Goal: Task Accomplishment & Management: Manage account settings

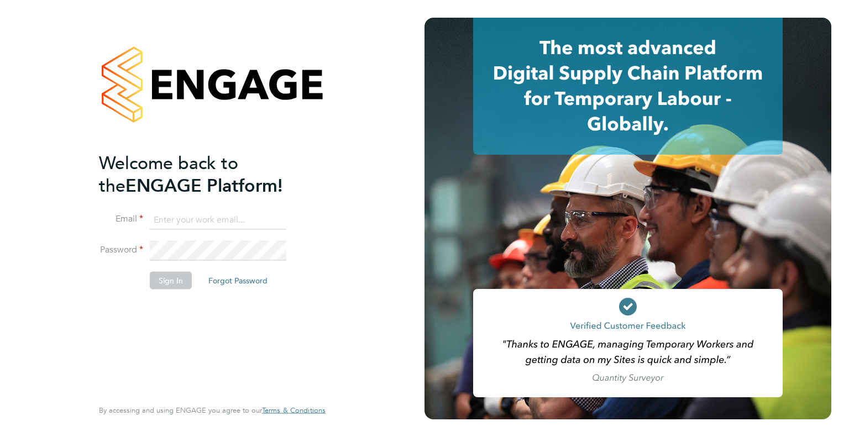
type input "wates@alliance-msp.co.uk"
click at [168, 286] on button "Sign In" at bounding box center [171, 281] width 42 height 18
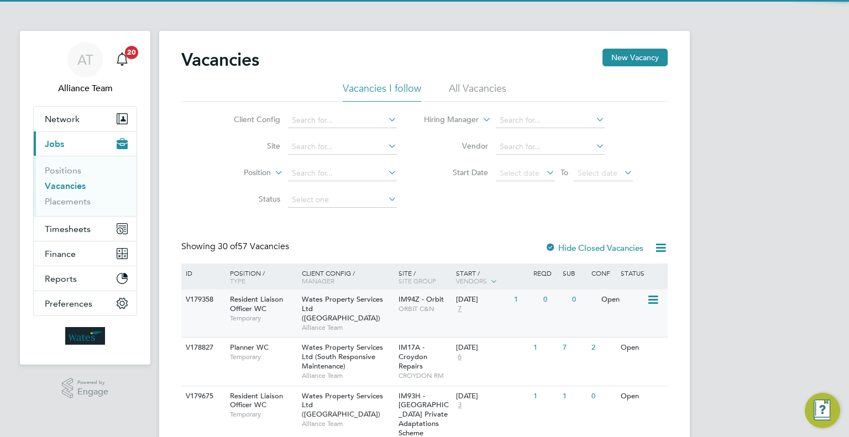
click at [378, 326] on div "Wates Property Services Ltd (Central & North) Alliance Team" at bounding box center [347, 314] width 97 height 48
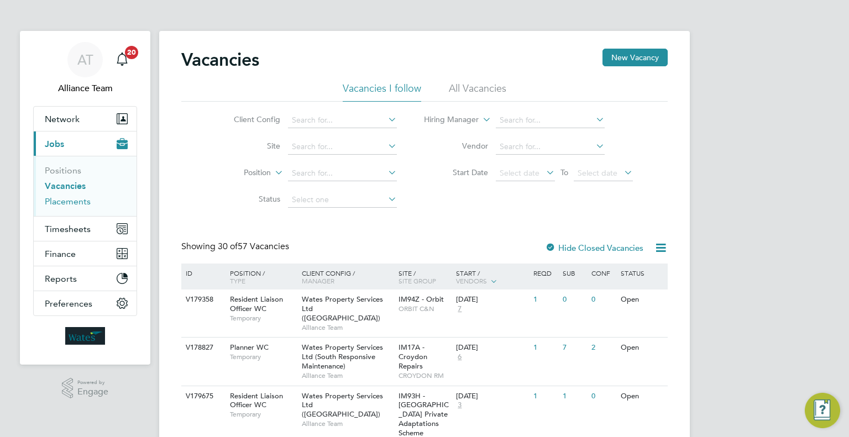
click at [87, 200] on link "Placements" at bounding box center [68, 201] width 46 height 11
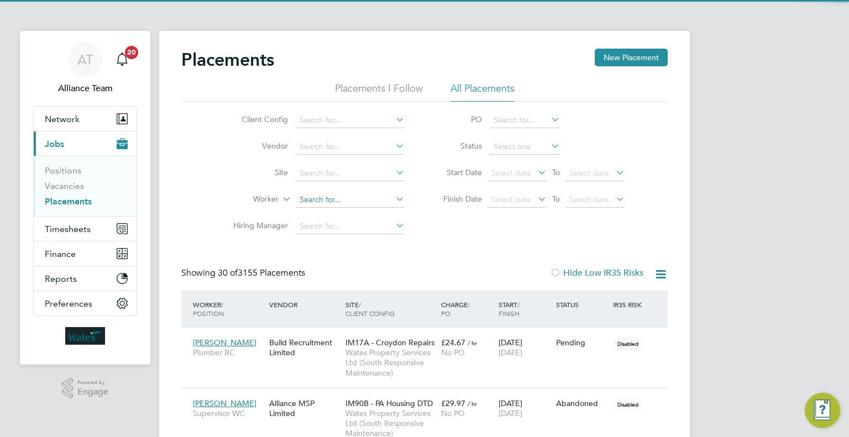
click at [325, 199] on input at bounding box center [350, 199] width 109 height 15
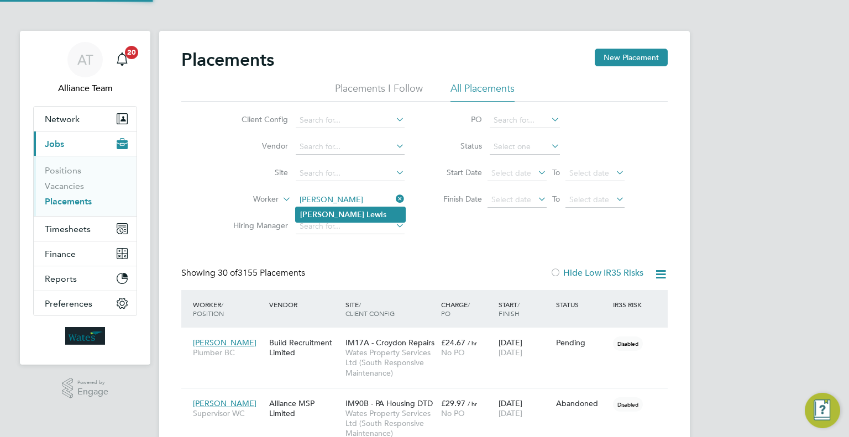
click at [370, 213] on li "Daniel Lewi s" at bounding box center [350, 214] width 109 height 15
type input "Daniel Lewis"
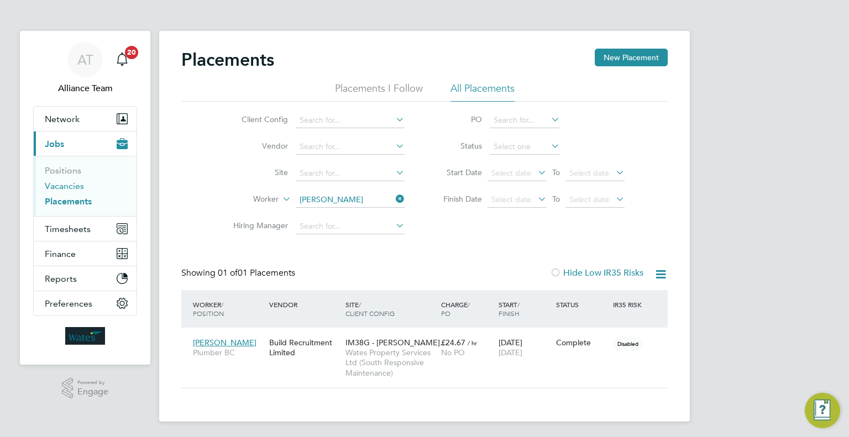
click at [59, 183] on link "Vacancies" at bounding box center [64, 186] width 39 height 11
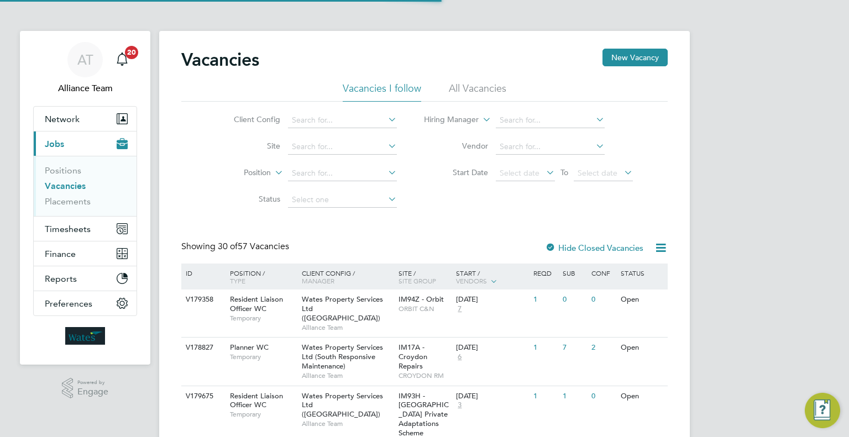
click at [470, 316] on div "03 Sep 2025 7" at bounding box center [491, 305] width 77 height 30
click at [54, 199] on link "Placements" at bounding box center [68, 201] width 46 height 11
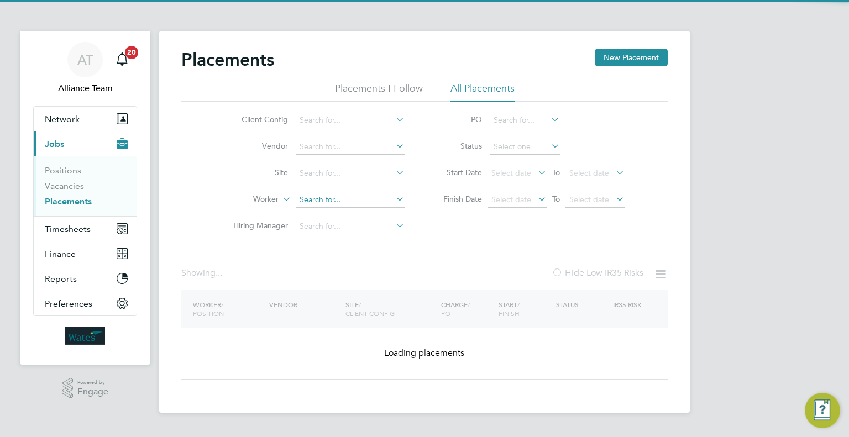
click at [312, 200] on input at bounding box center [350, 199] width 109 height 15
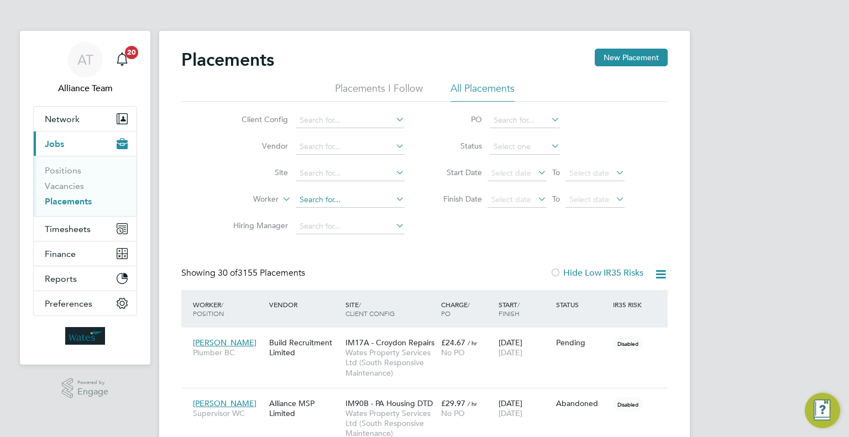
scroll to position [41, 77]
click at [367, 211] on li "David Verge n" at bounding box center [350, 214] width 109 height 15
type input "David Vergen"
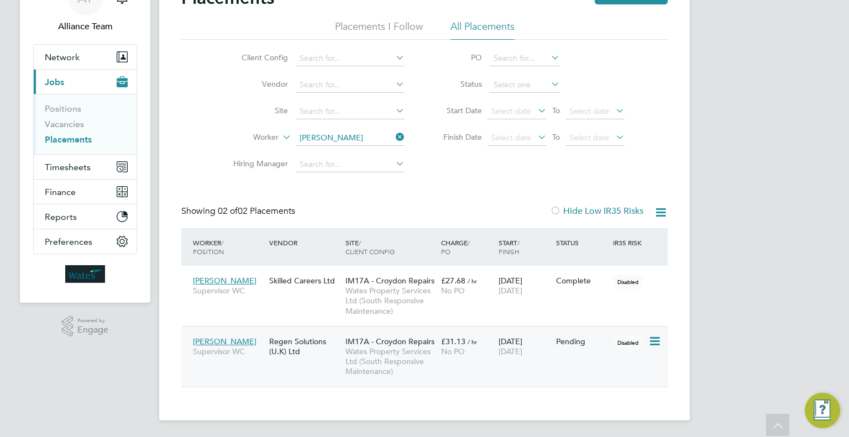
click at [652, 343] on icon at bounding box center [654, 341] width 11 height 13
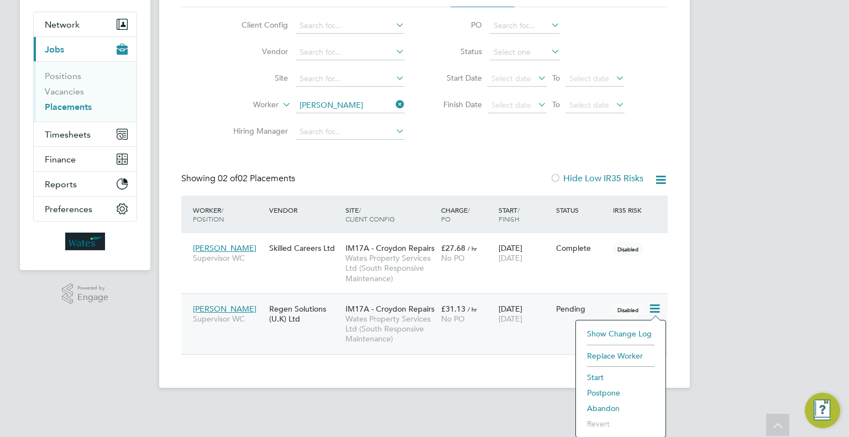
click at [605, 406] on li "Abandon" at bounding box center [621, 408] width 79 height 15
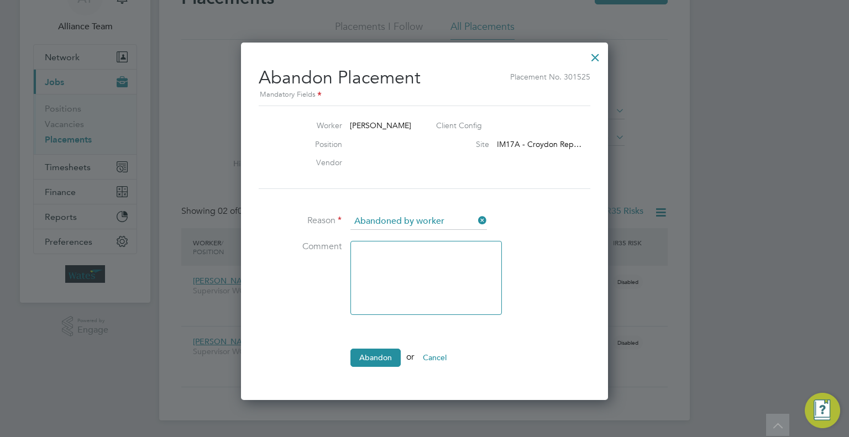
click at [359, 351] on button "Abandon" at bounding box center [376, 358] width 50 height 18
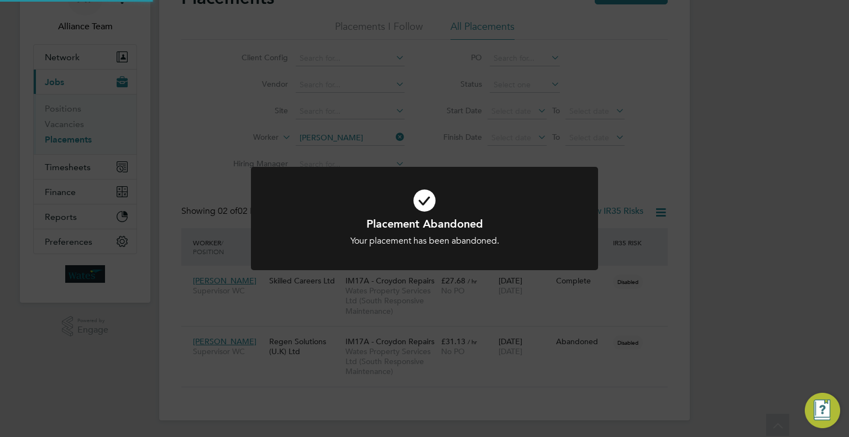
click at [727, 154] on div "Placement Abandoned Your placement has been abandoned. Cancel Okay" at bounding box center [424, 218] width 849 height 437
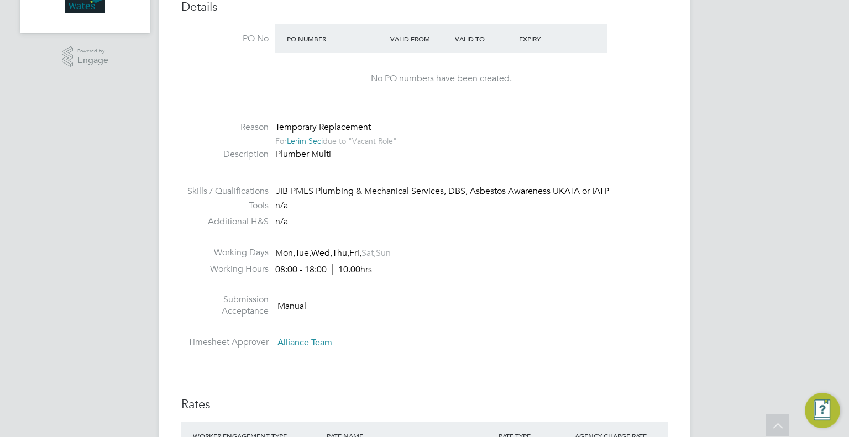
scroll to position [664, 0]
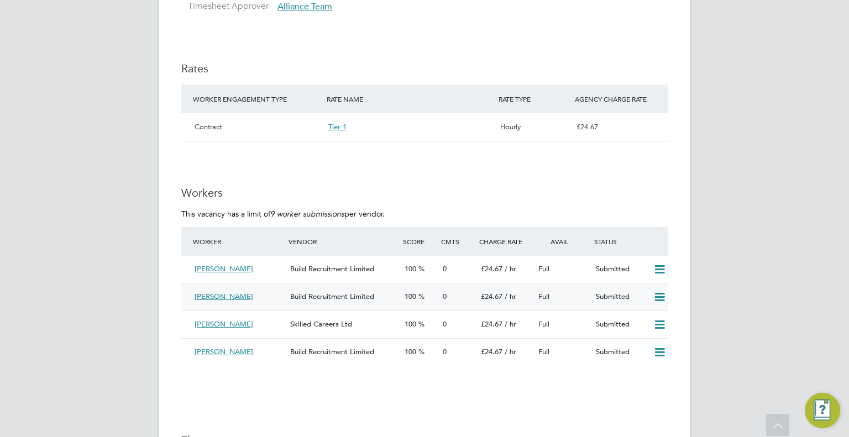
click at [663, 295] on icon at bounding box center [660, 297] width 14 height 9
click at [628, 317] on li "Offer" at bounding box center [646, 320] width 39 height 15
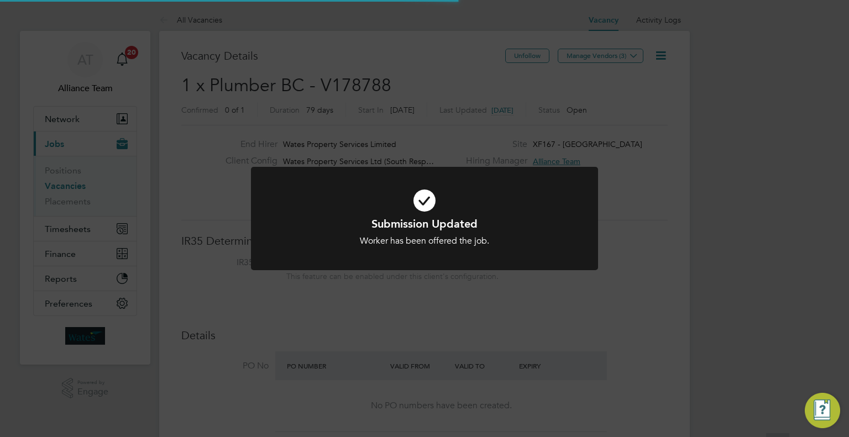
click at [700, 272] on div "Submission Updated Worker has been offered the job. Cancel Okay" at bounding box center [424, 218] width 849 height 437
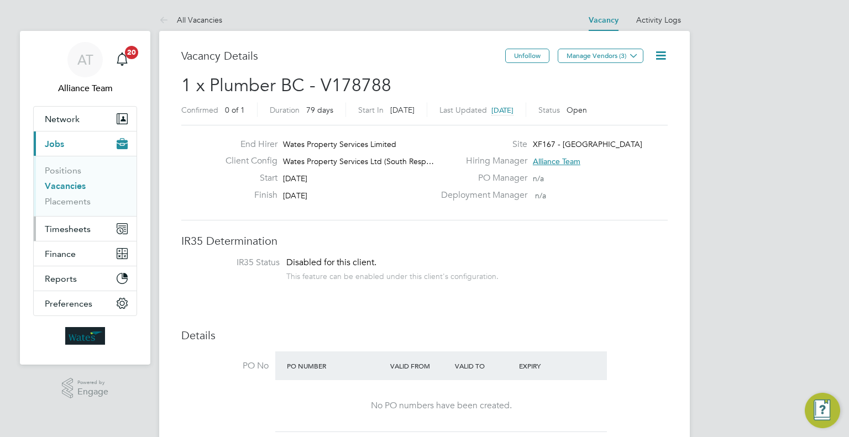
click at [86, 235] on button "Timesheets" at bounding box center [85, 229] width 103 height 24
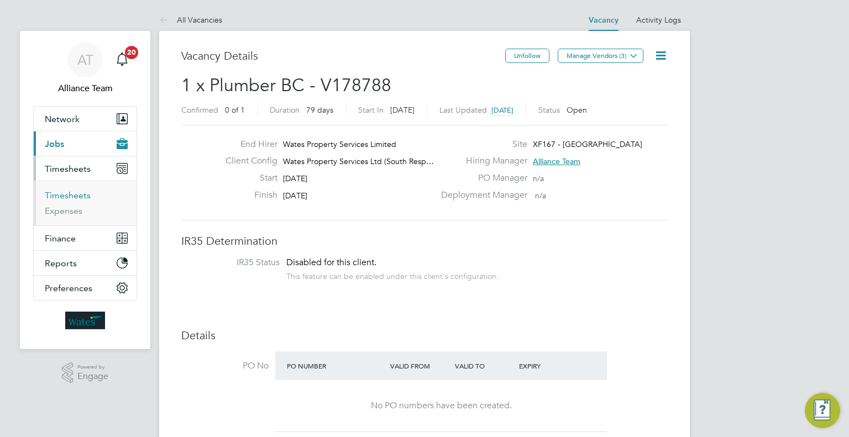
click at [65, 198] on link "Timesheets" at bounding box center [68, 195] width 46 height 11
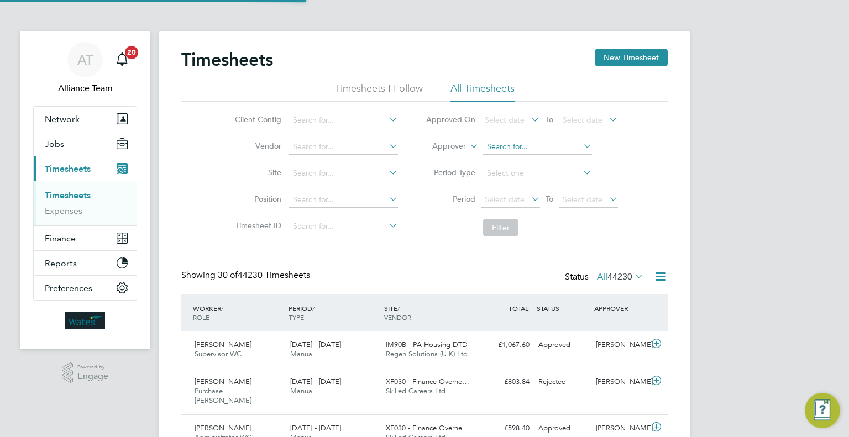
scroll to position [28, 96]
click at [512, 141] on input at bounding box center [537, 146] width 109 height 15
click at [531, 159] on li "Lorr aine Smith" at bounding box center [537, 161] width 109 height 15
type input "[PERSON_NAME]"
click at [504, 225] on button "Filter" at bounding box center [500, 228] width 35 height 18
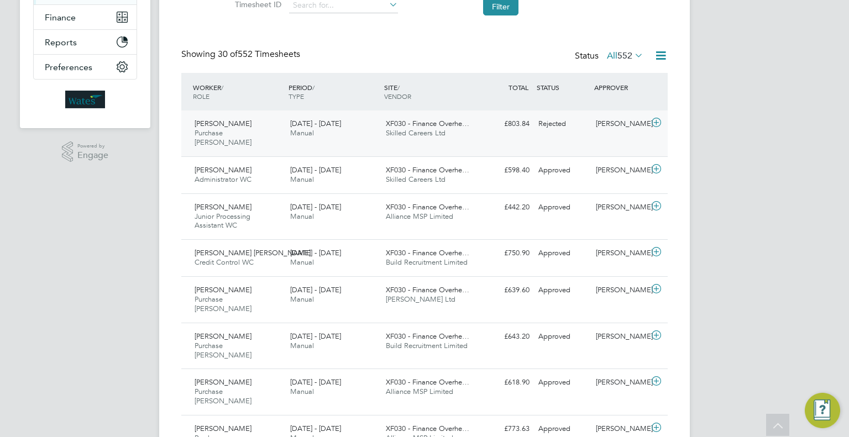
click at [586, 121] on div "Rejected" at bounding box center [563, 124] width 58 height 18
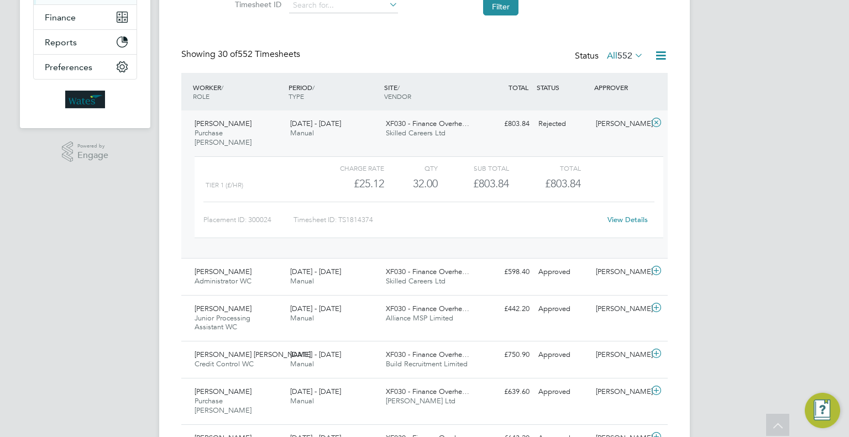
click at [550, 269] on div "Approved" at bounding box center [563, 272] width 58 height 18
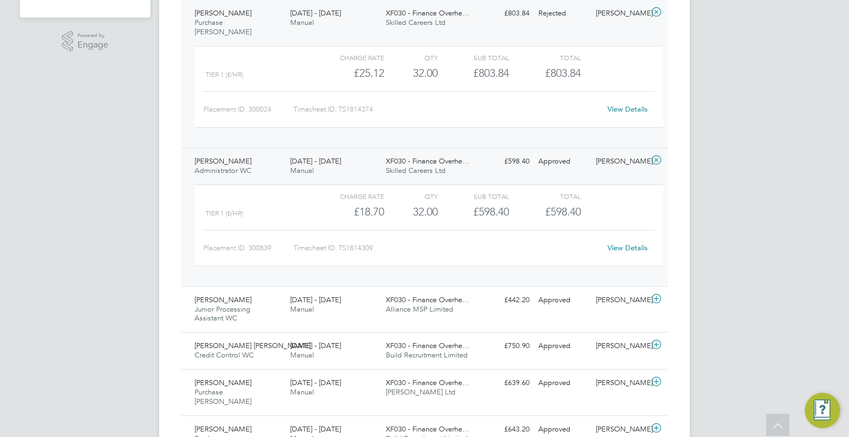
click at [628, 243] on link "View Details" at bounding box center [628, 247] width 40 height 9
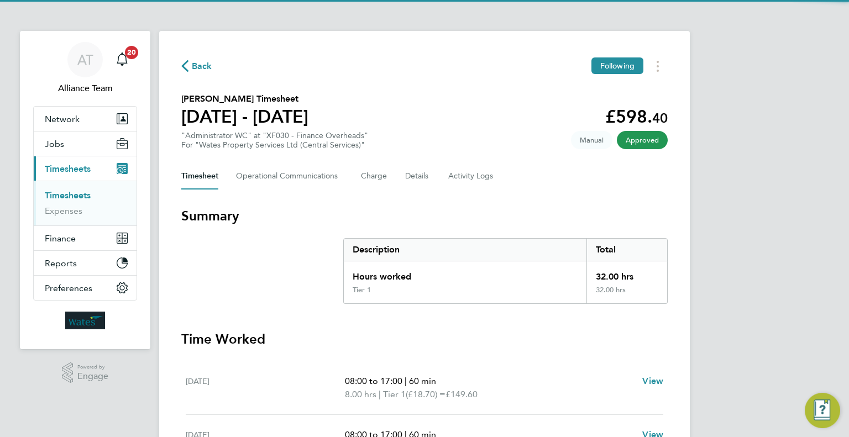
scroll to position [234, 0]
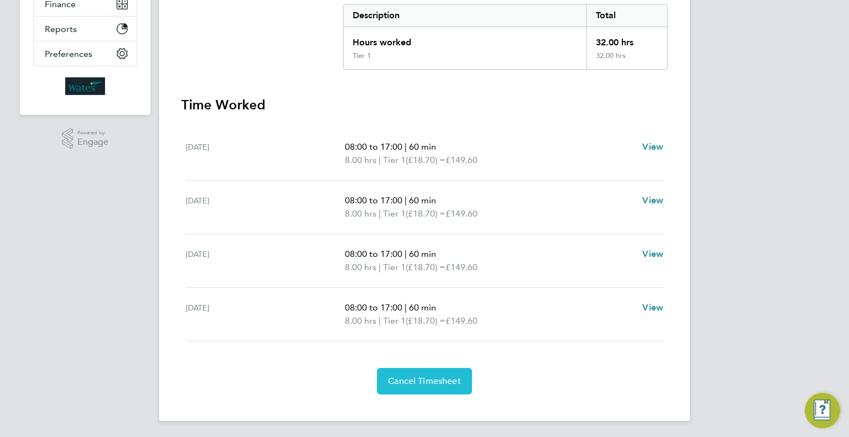
click at [412, 390] on button "Cancel Timesheet" at bounding box center [424, 381] width 95 height 27
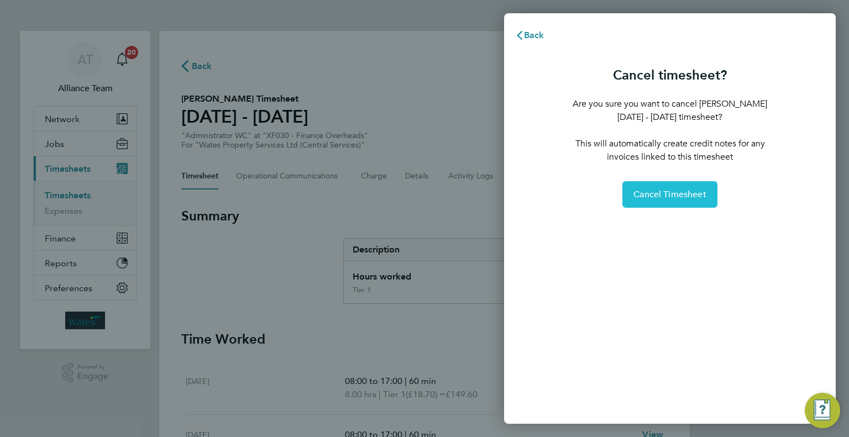
click at [707, 183] on button "Cancel Timesheet" at bounding box center [670, 194] width 95 height 27
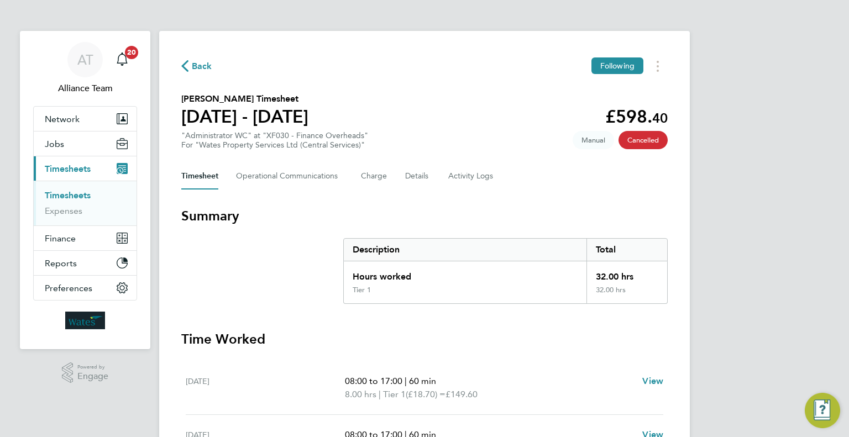
click at [71, 194] on link "Timesheets" at bounding box center [68, 195] width 46 height 11
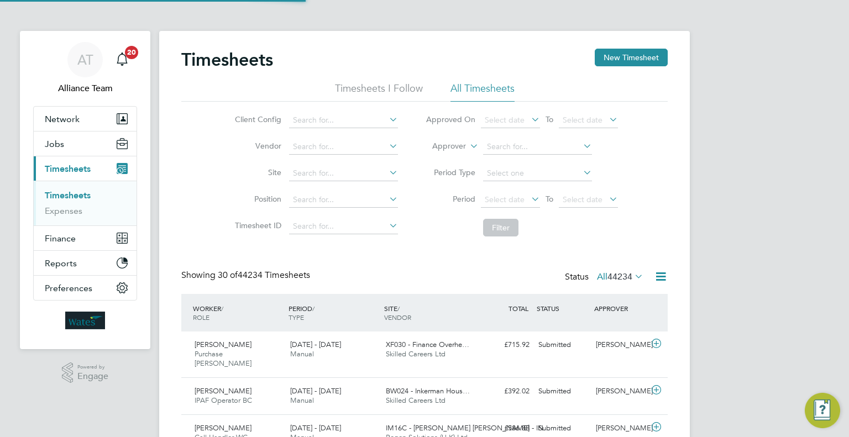
click at [457, 148] on label "Approver" at bounding box center [441, 146] width 50 height 11
click at [423, 157] on li "Worker" at bounding box center [439, 159] width 54 height 14
click at [517, 145] on input at bounding box center [537, 146] width 109 height 15
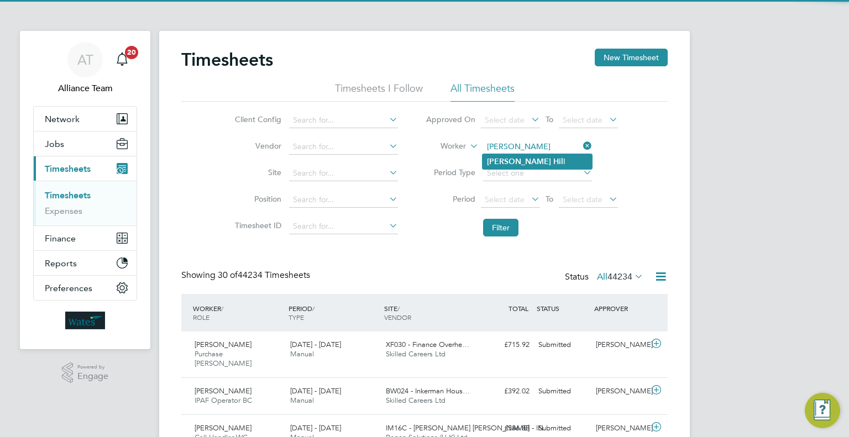
click at [522, 164] on li "[PERSON_NAME] l" at bounding box center [537, 161] width 109 height 15
type input "[PERSON_NAME]"
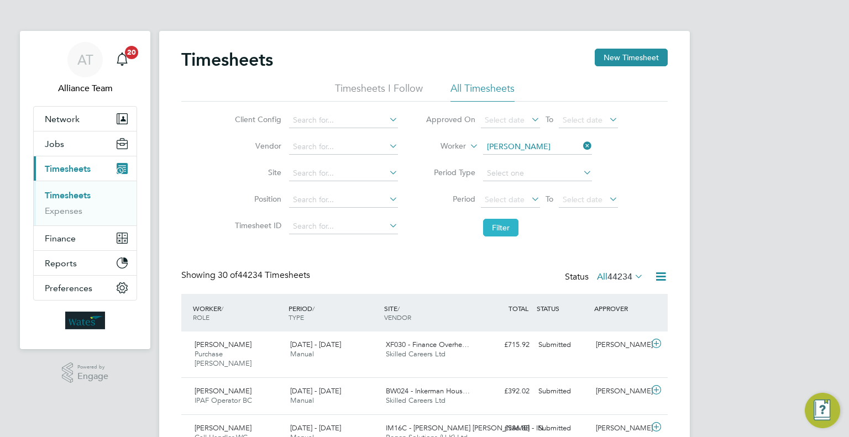
click at [517, 221] on button "Filter" at bounding box center [500, 228] width 35 height 18
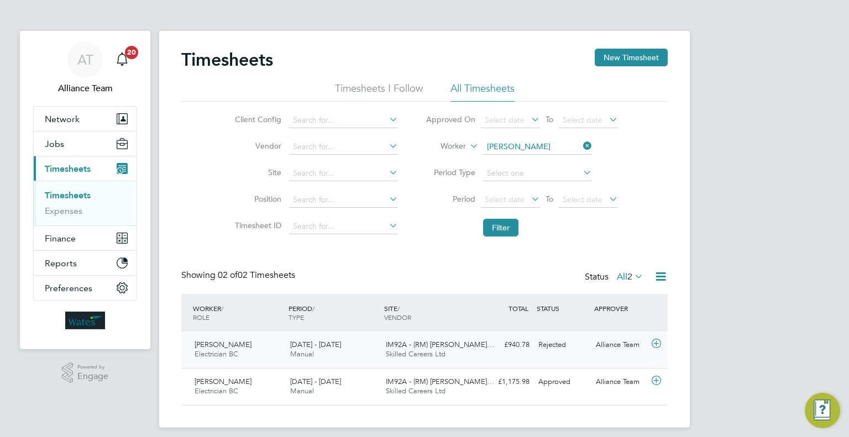
click at [613, 355] on div "[PERSON_NAME] Electrician BC [DATE] - [DATE] [DATE] - [DATE] Manual IM92A - (RM…" at bounding box center [424, 350] width 487 height 36
